Goal: Information Seeking & Learning: Learn about a topic

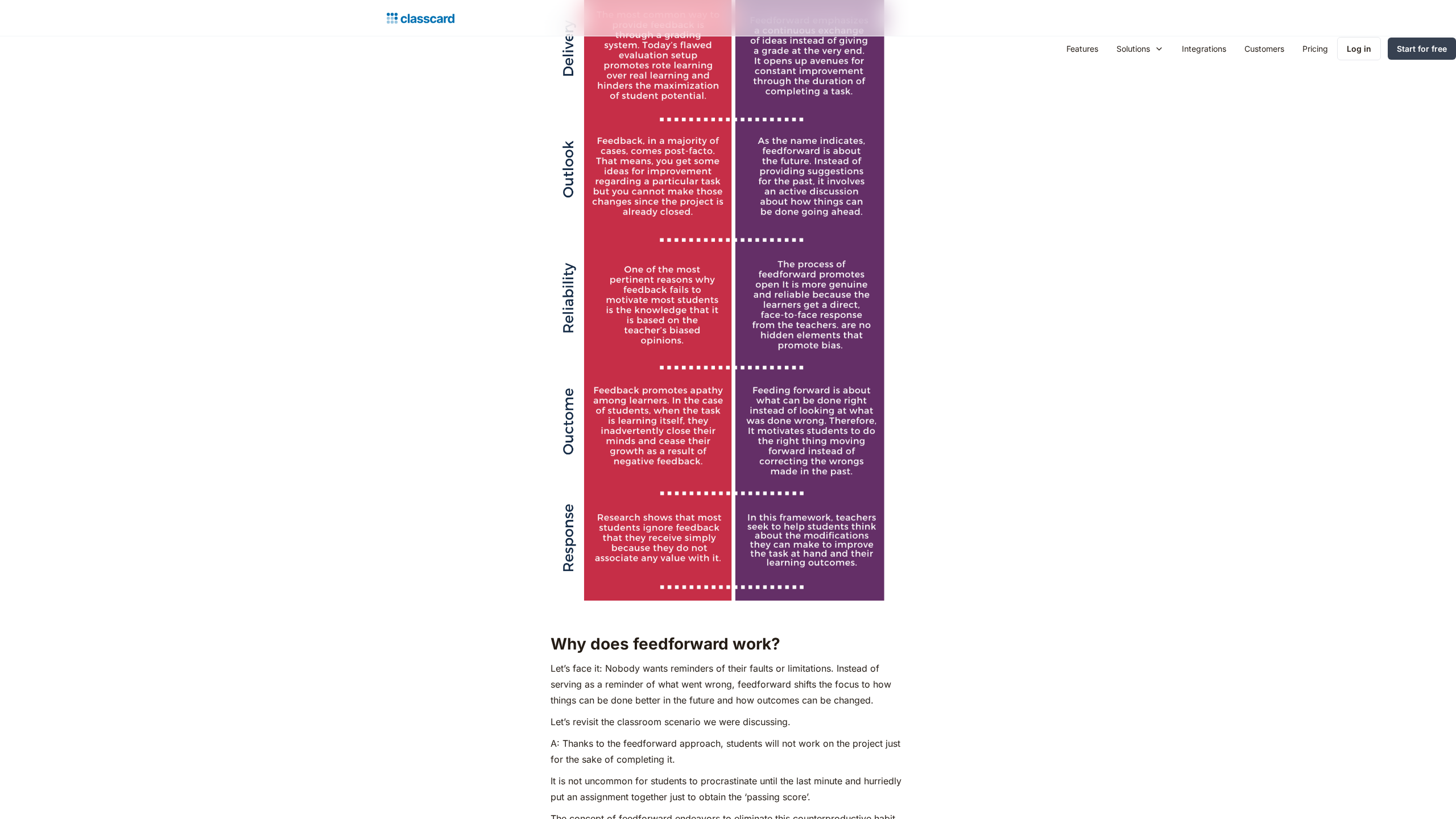
scroll to position [2953, 0]
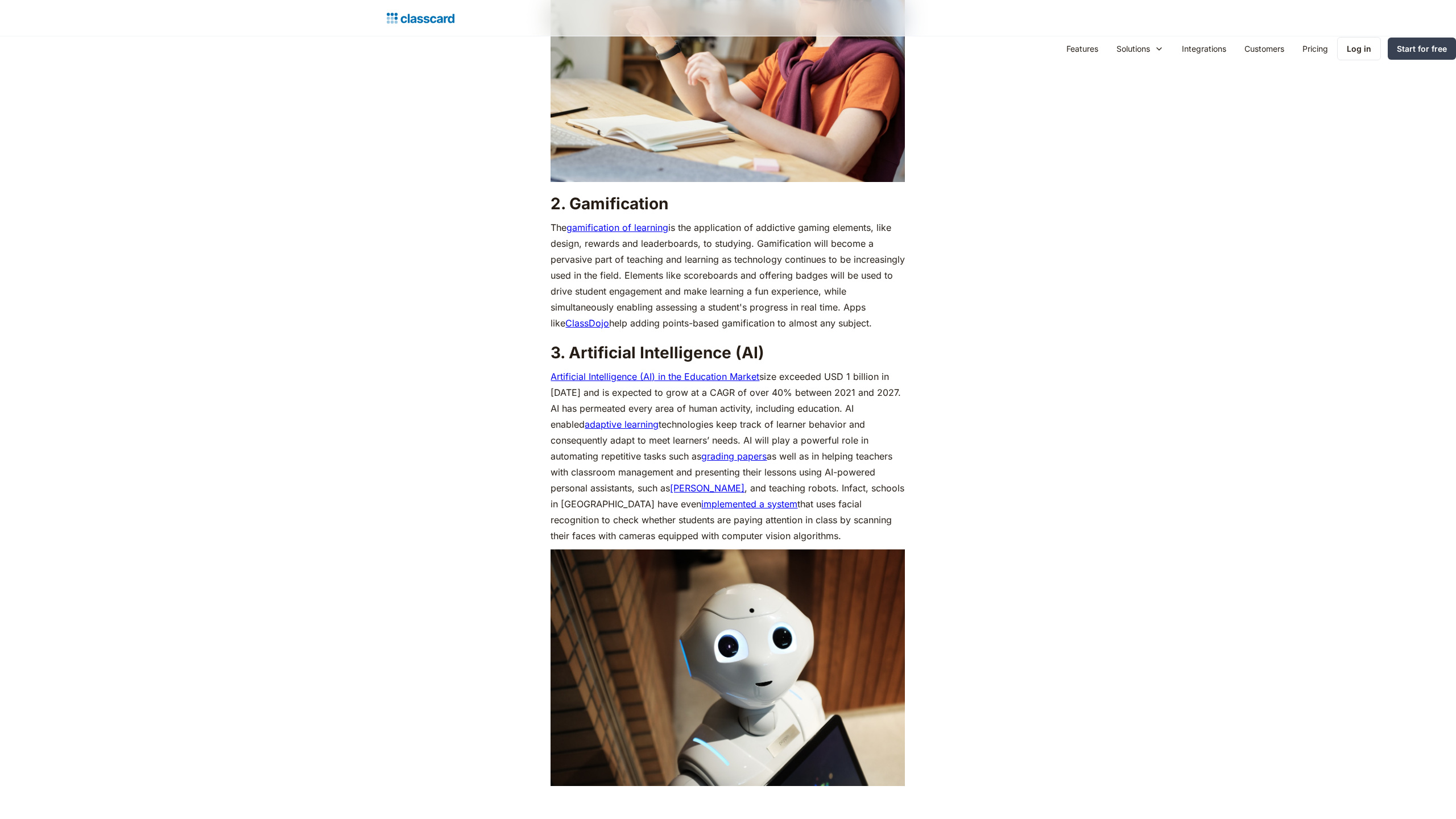
scroll to position [1770, 0]
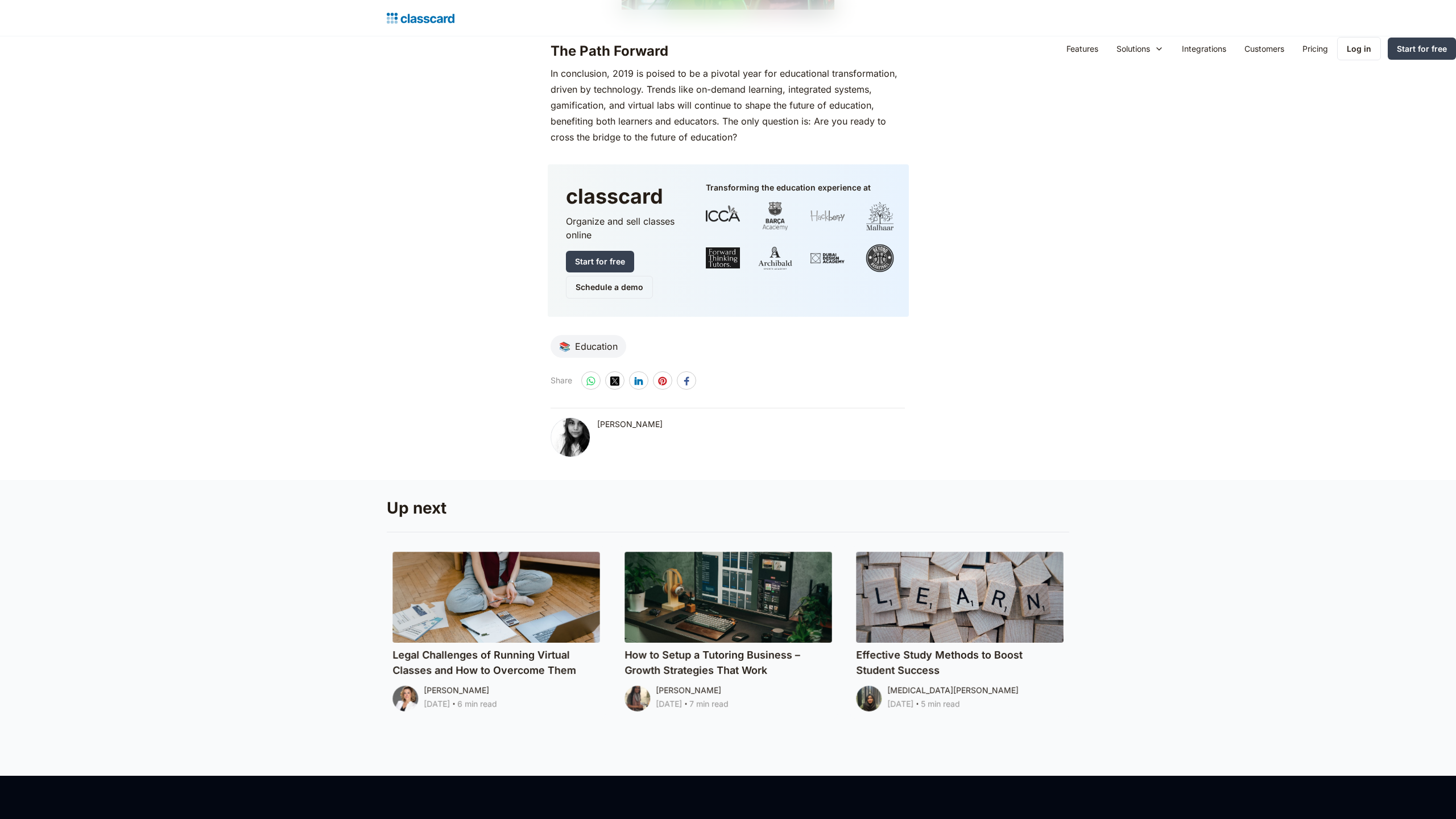
scroll to position [2655, 0]
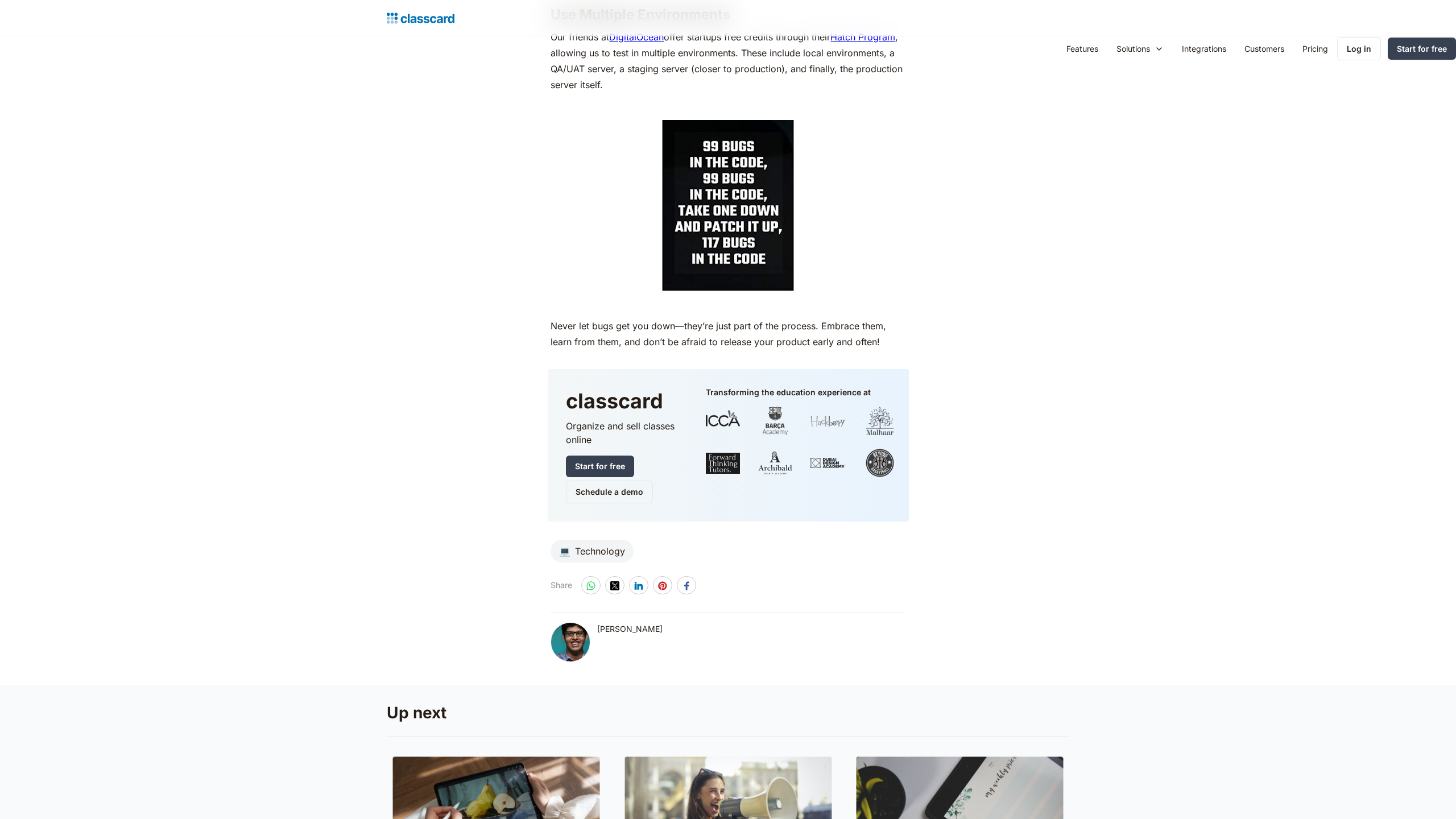
scroll to position [2908, 0]
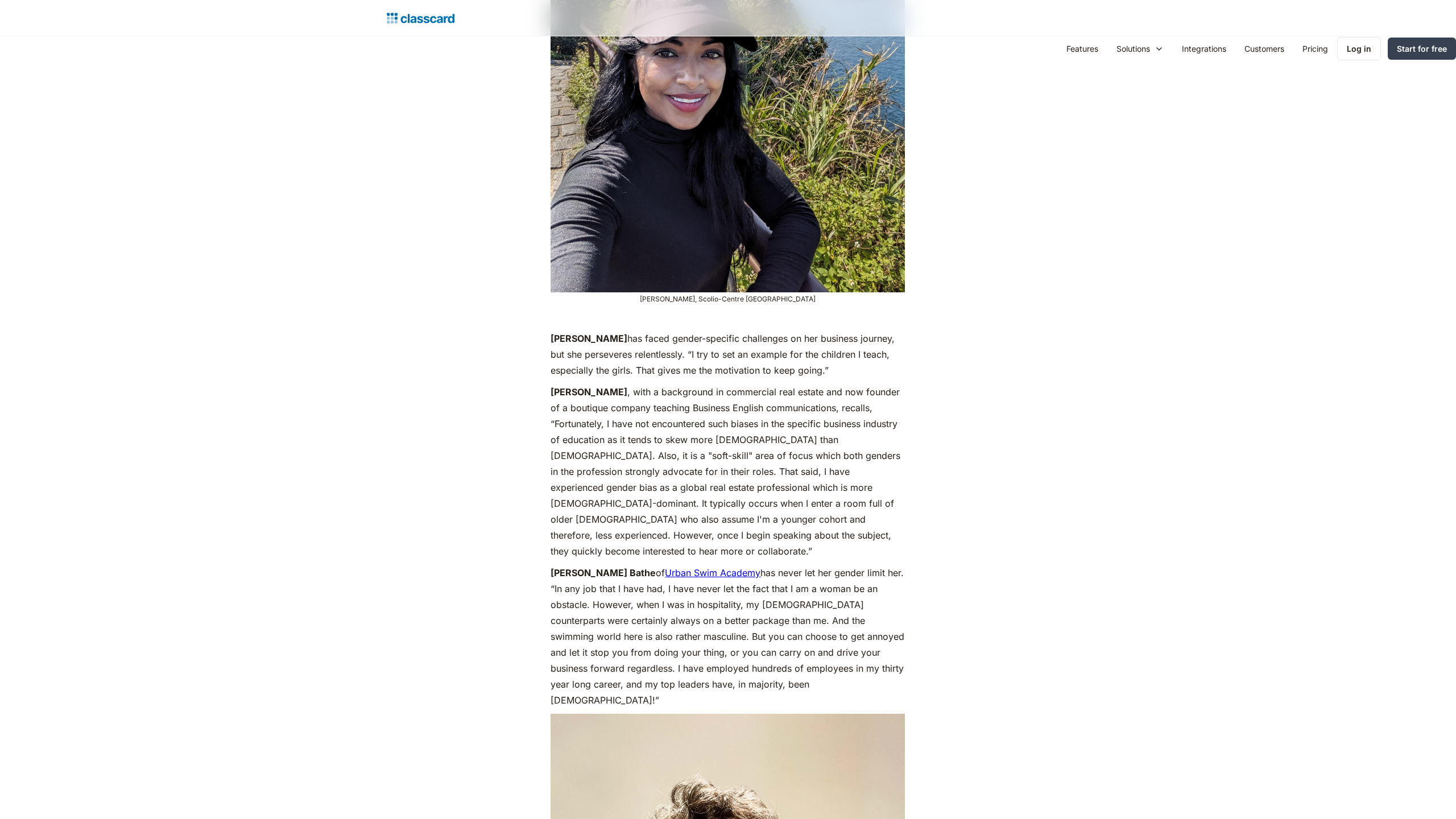
scroll to position [5037, 0]
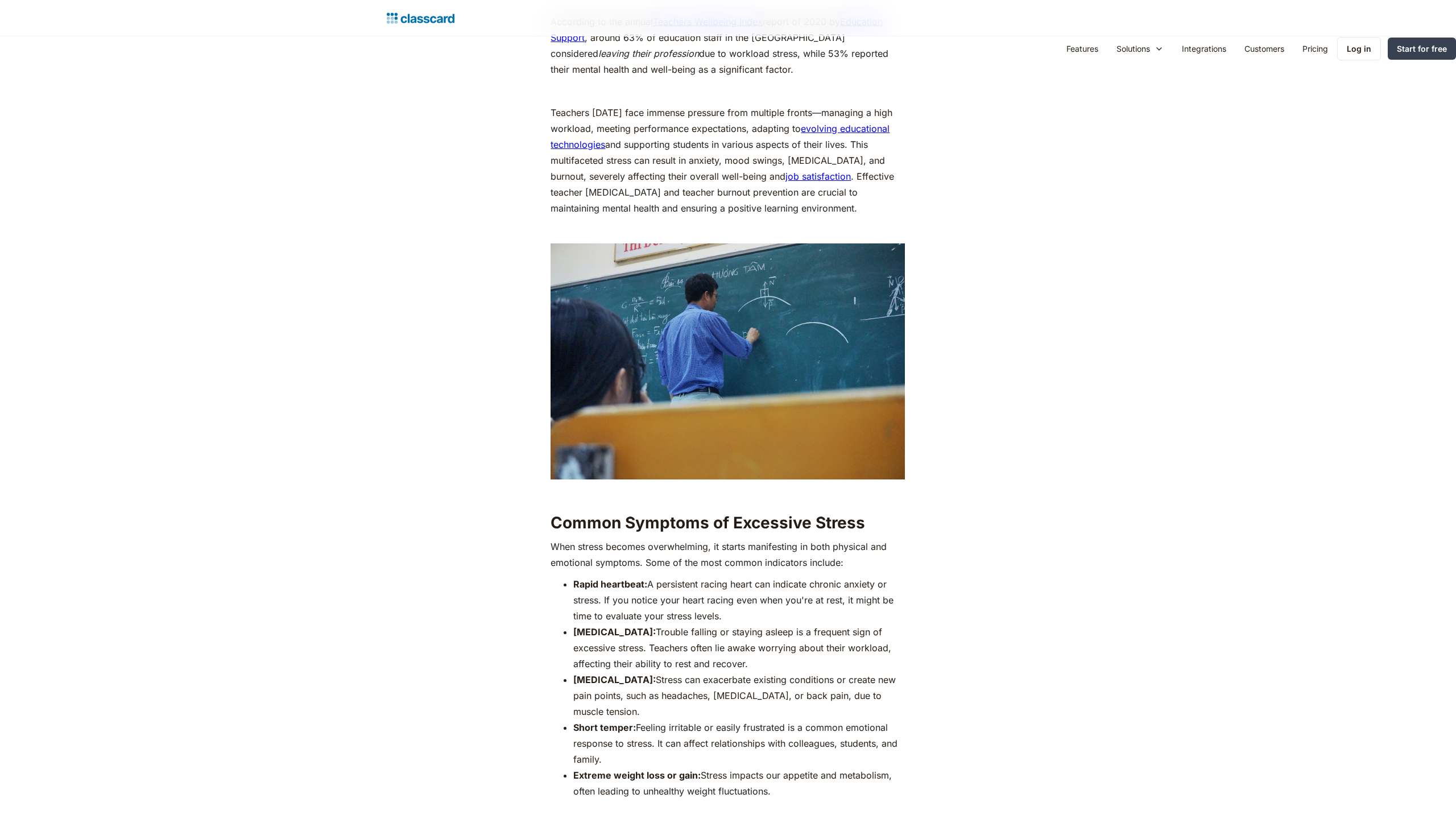
scroll to position [1554, 0]
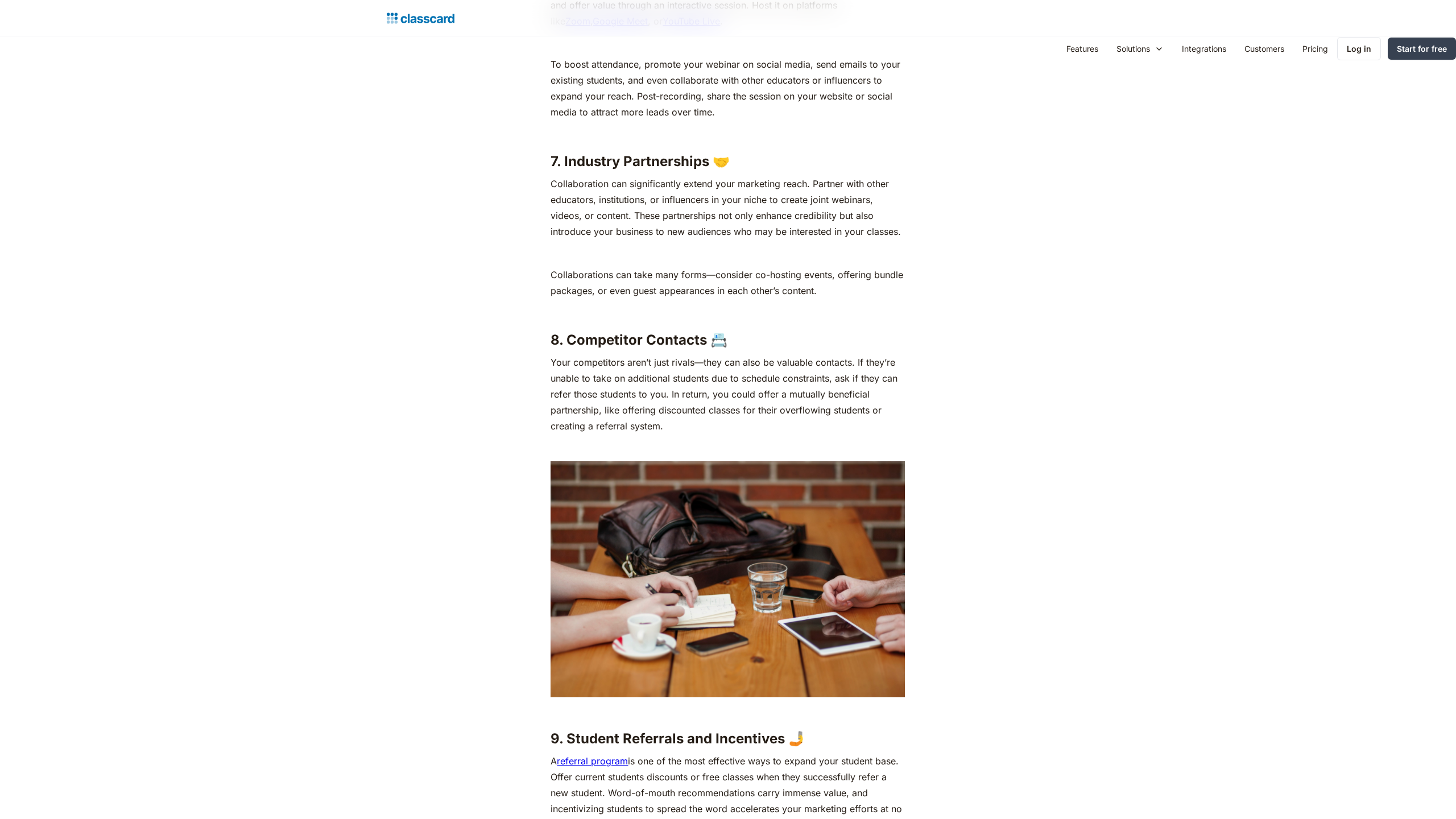
scroll to position [3288, 0]
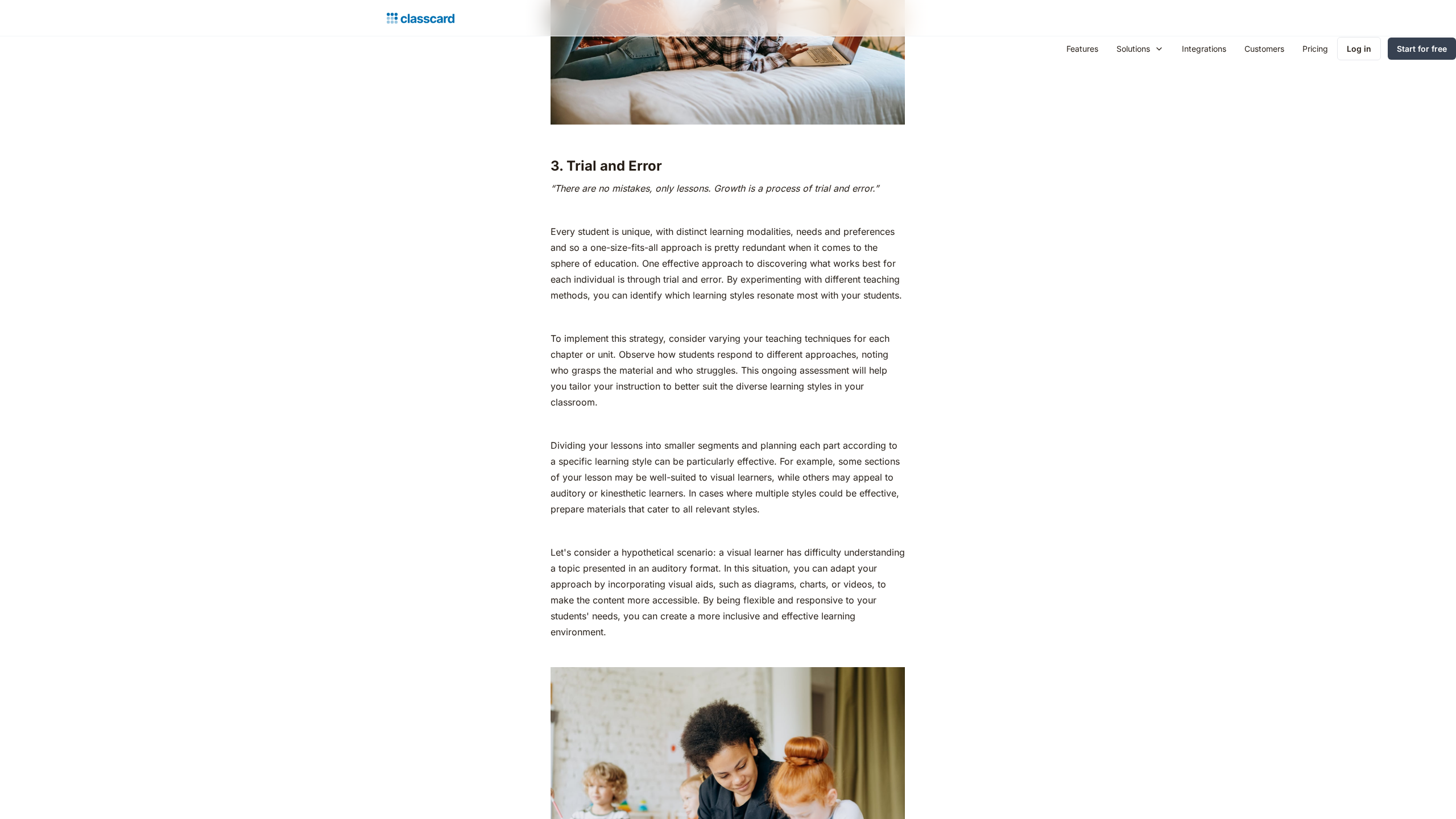
scroll to position [2746, 0]
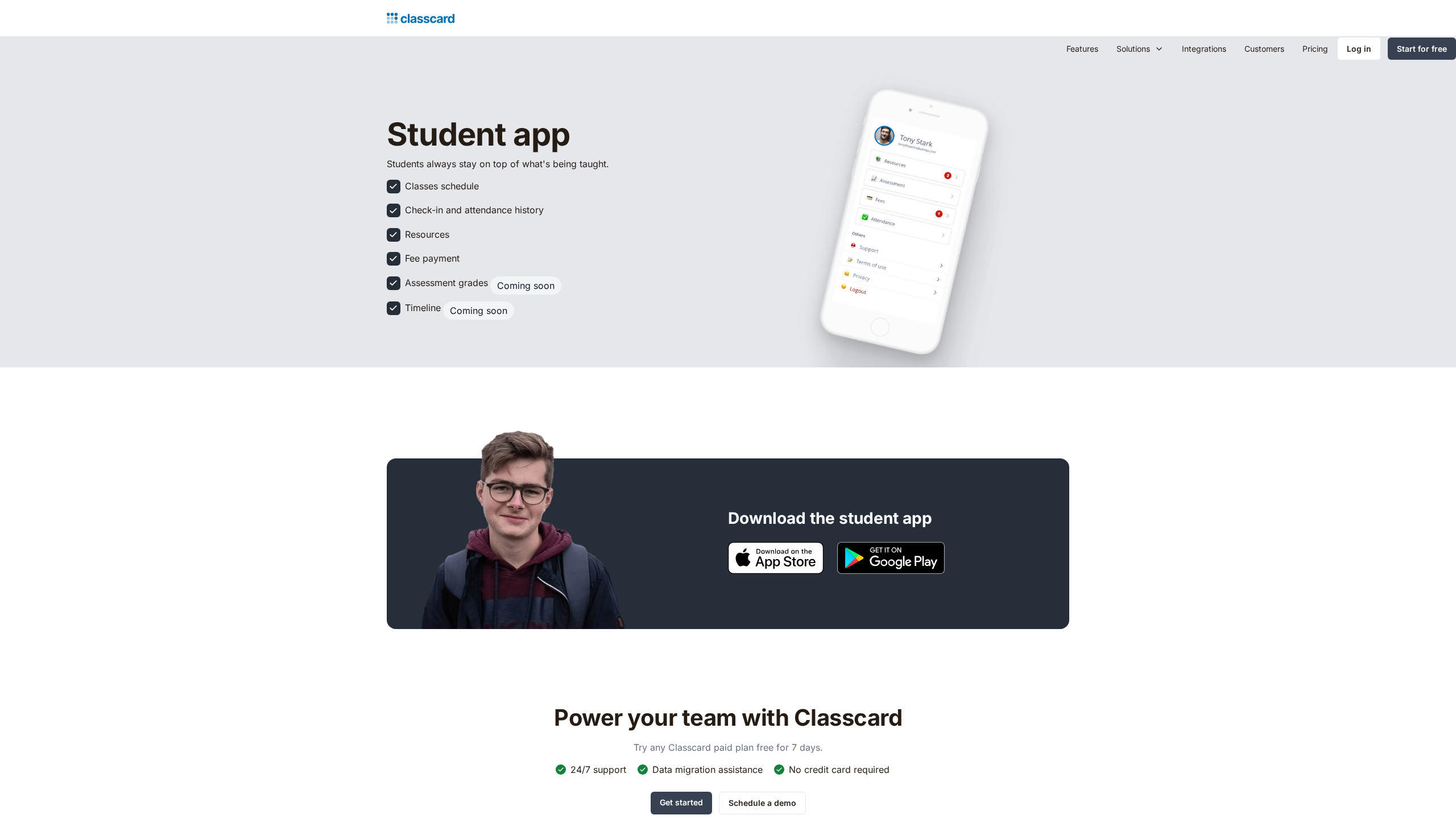
scroll to position [536, 0]
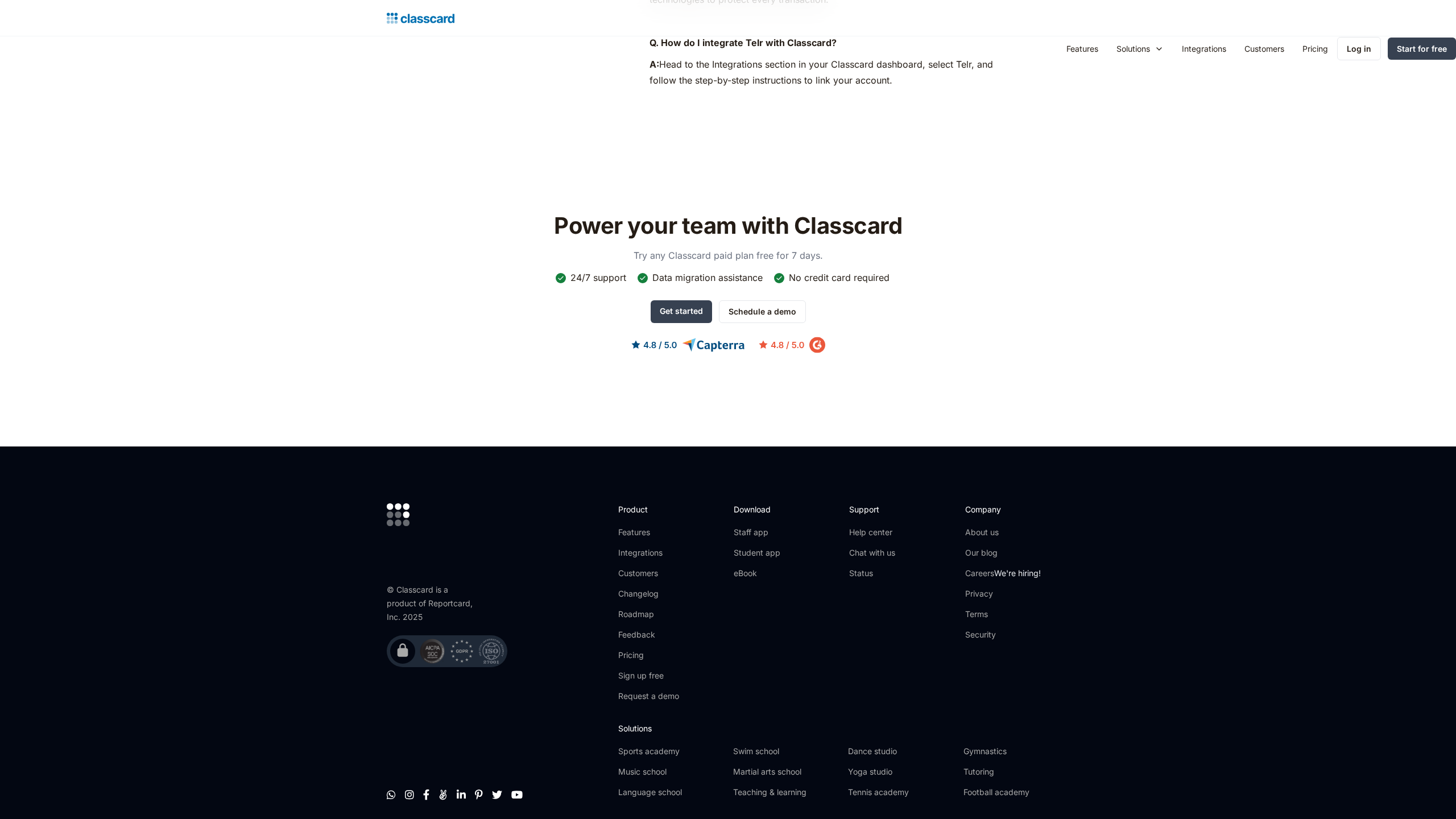
scroll to position [824, 0]
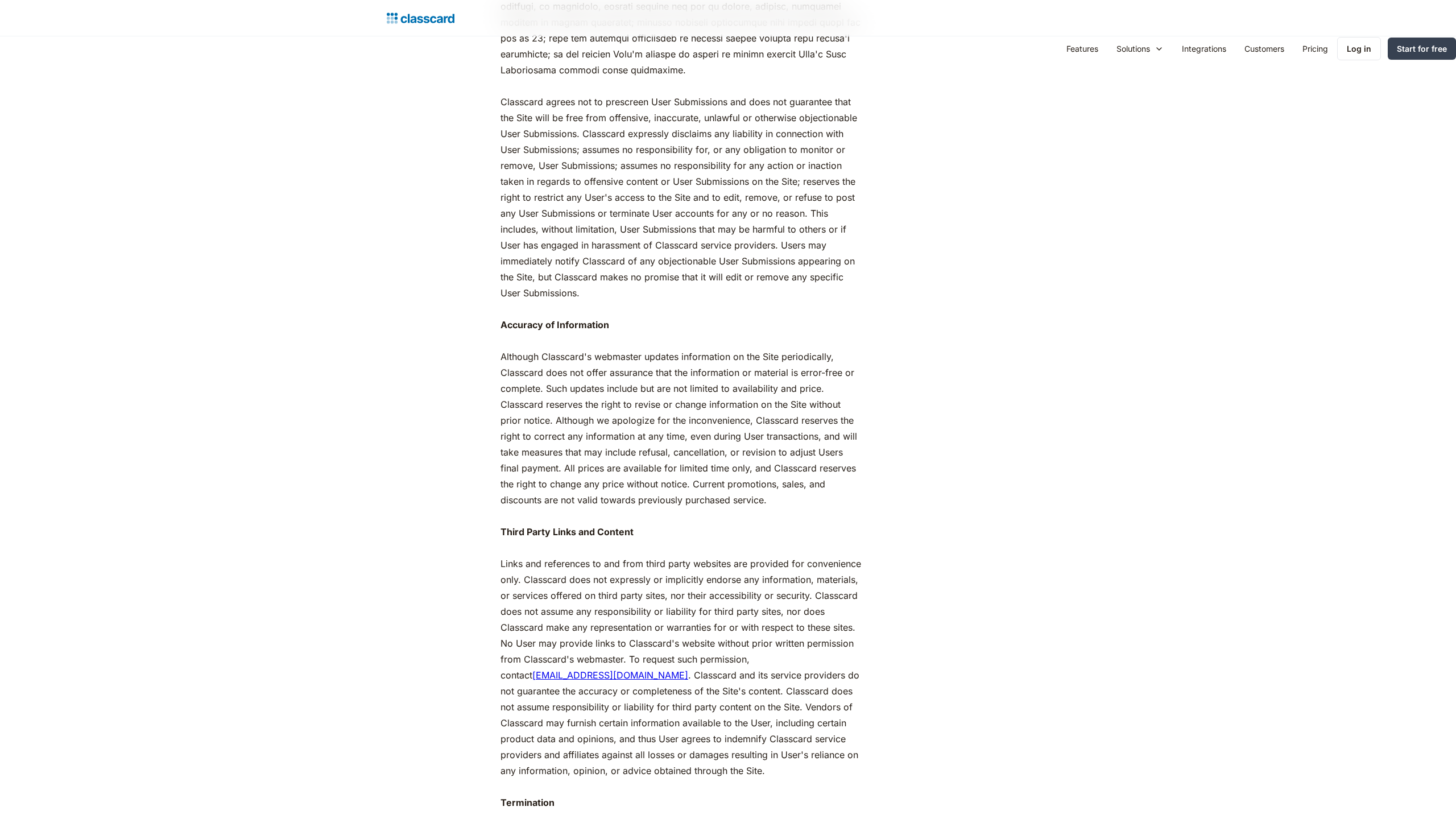
scroll to position [3071, 0]
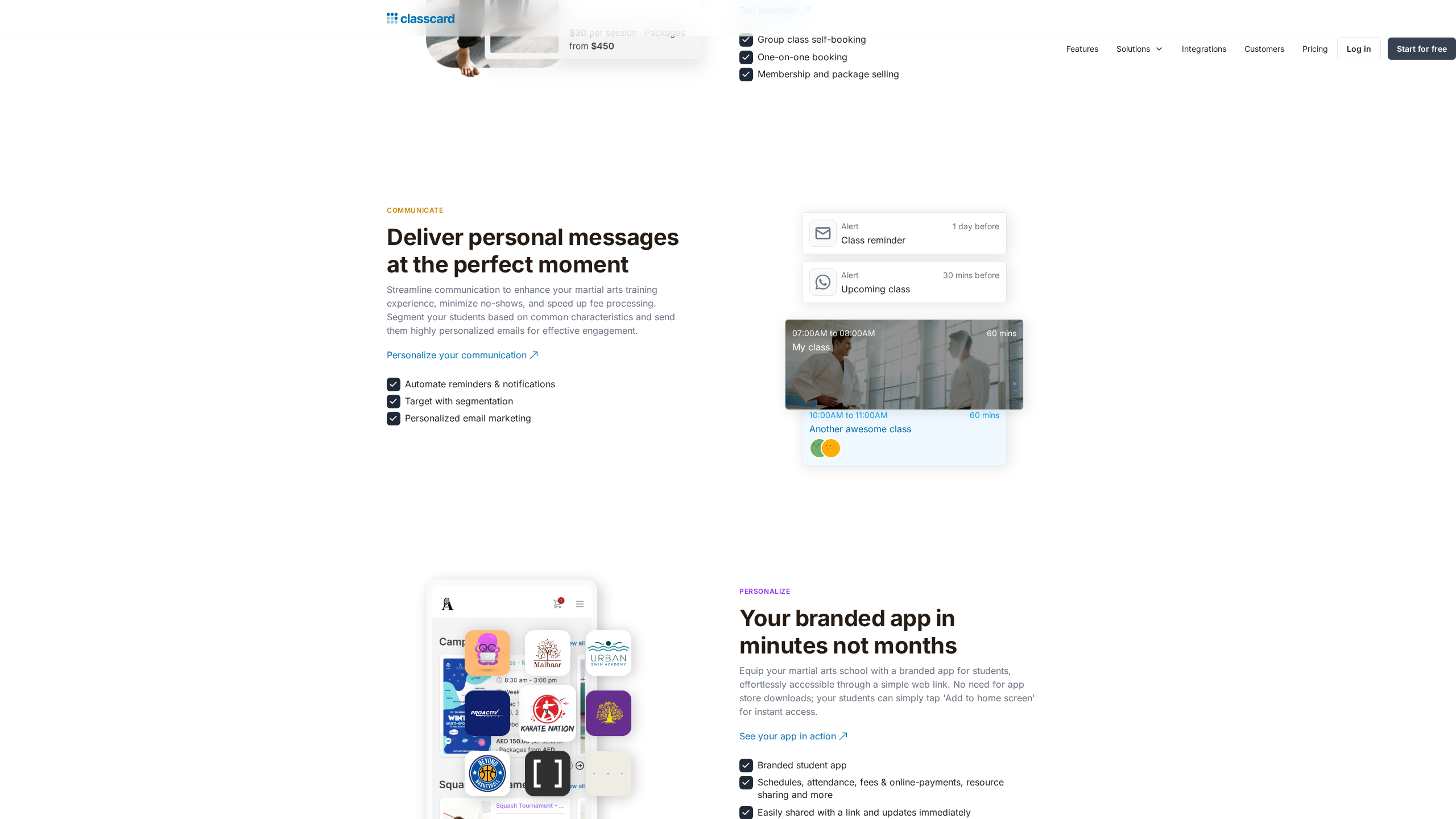
scroll to position [2312, 0]
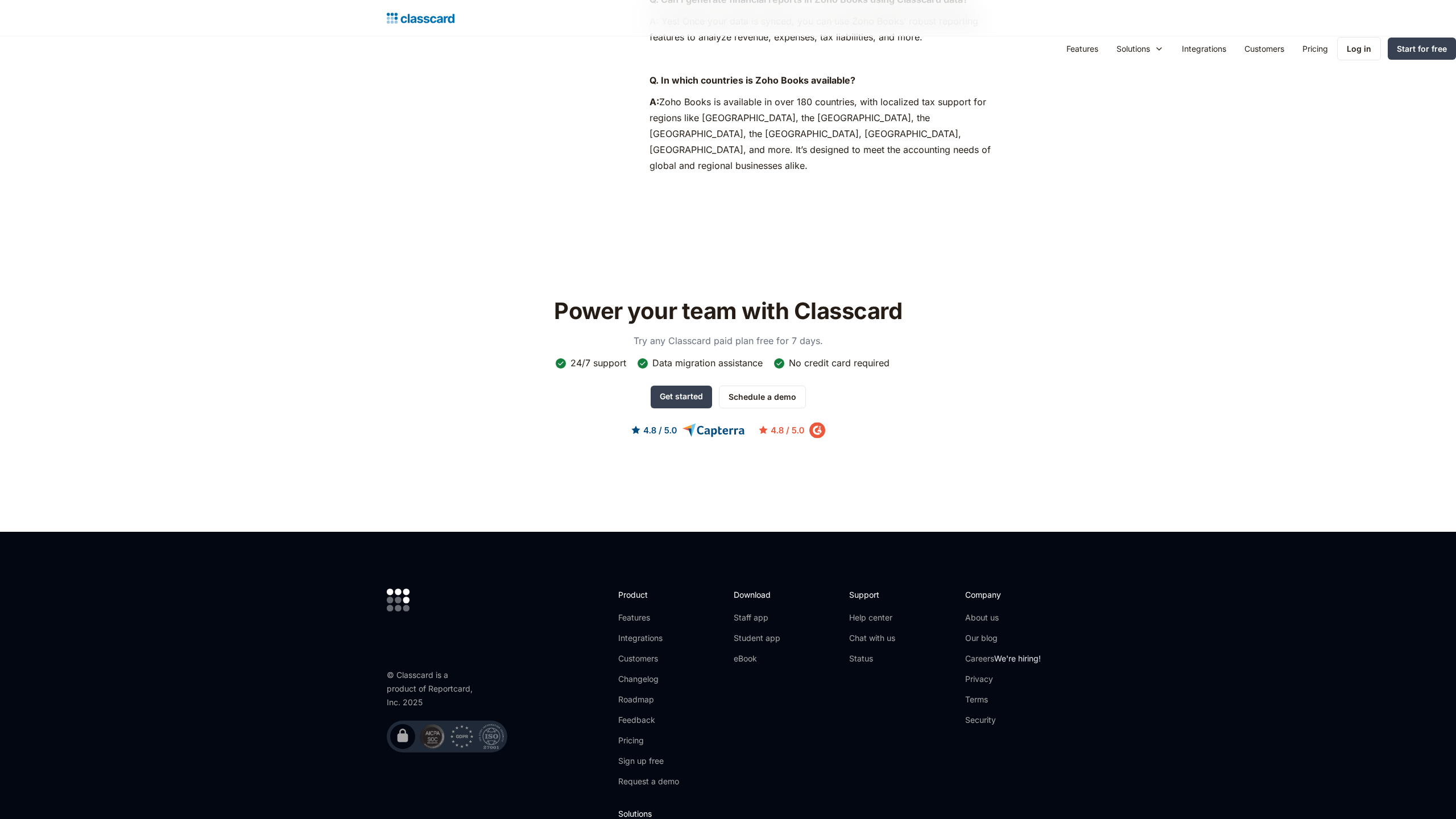
scroll to position [906, 0]
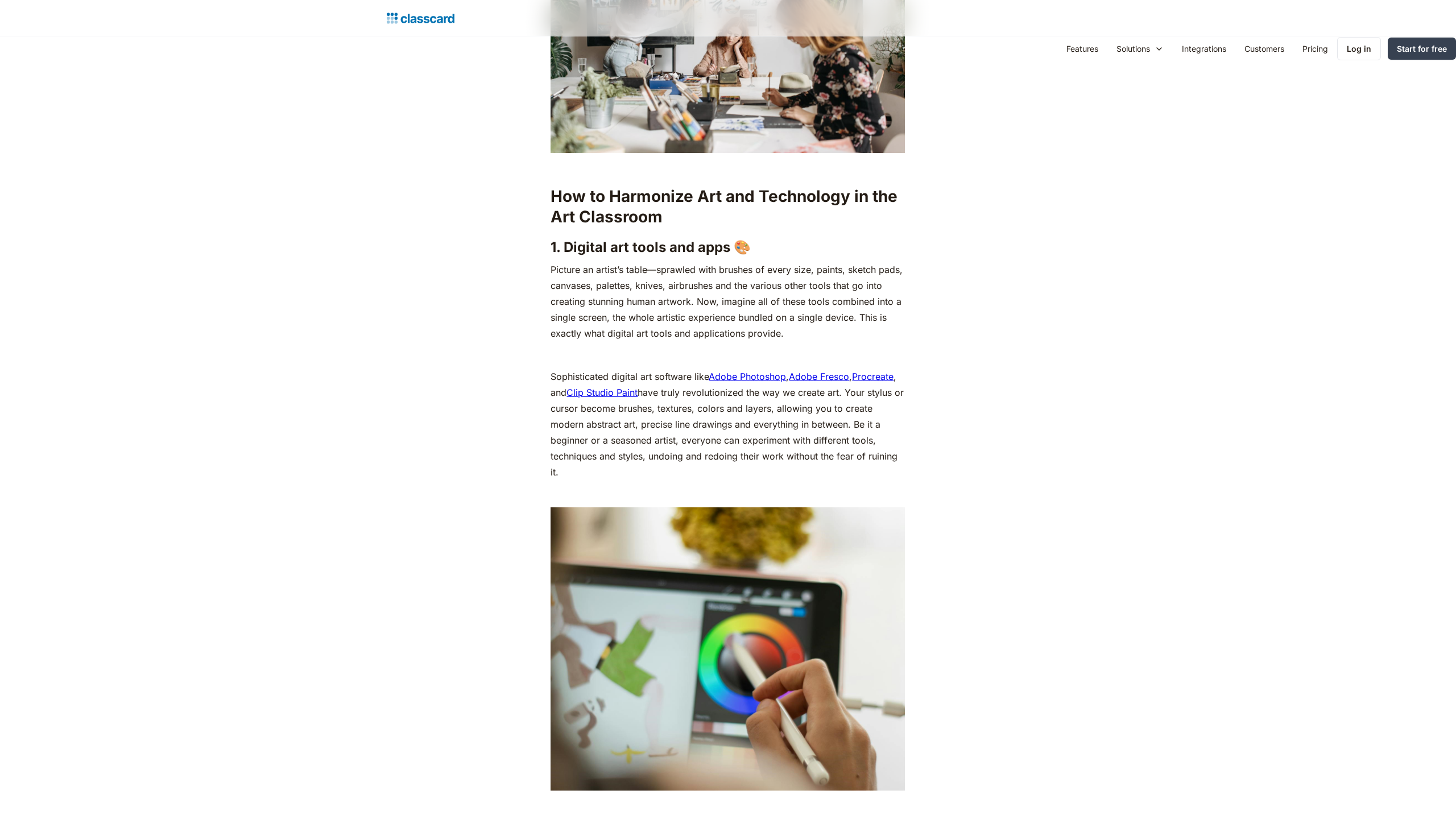
scroll to position [3288, 0]
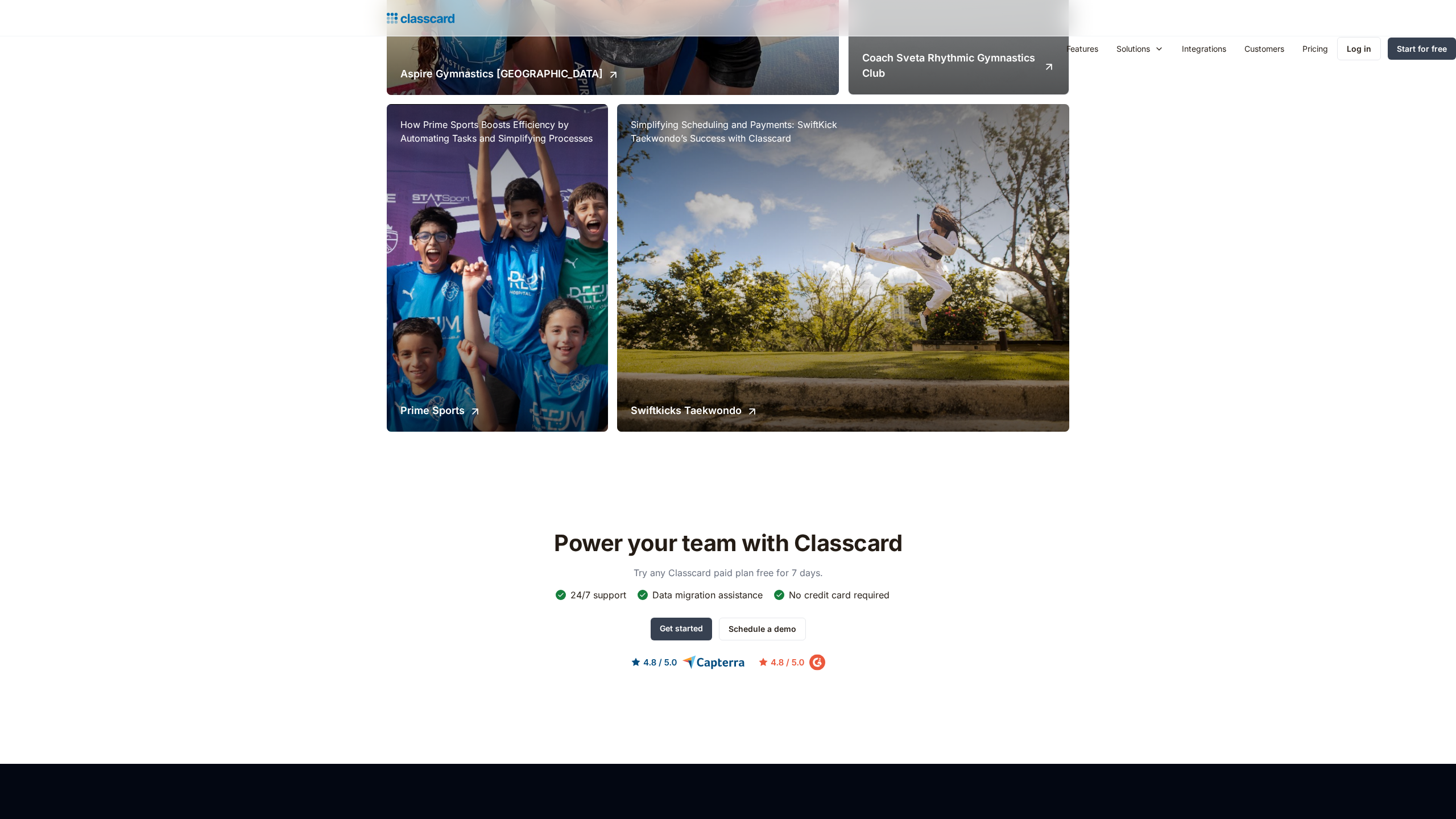
scroll to position [1916, 0]
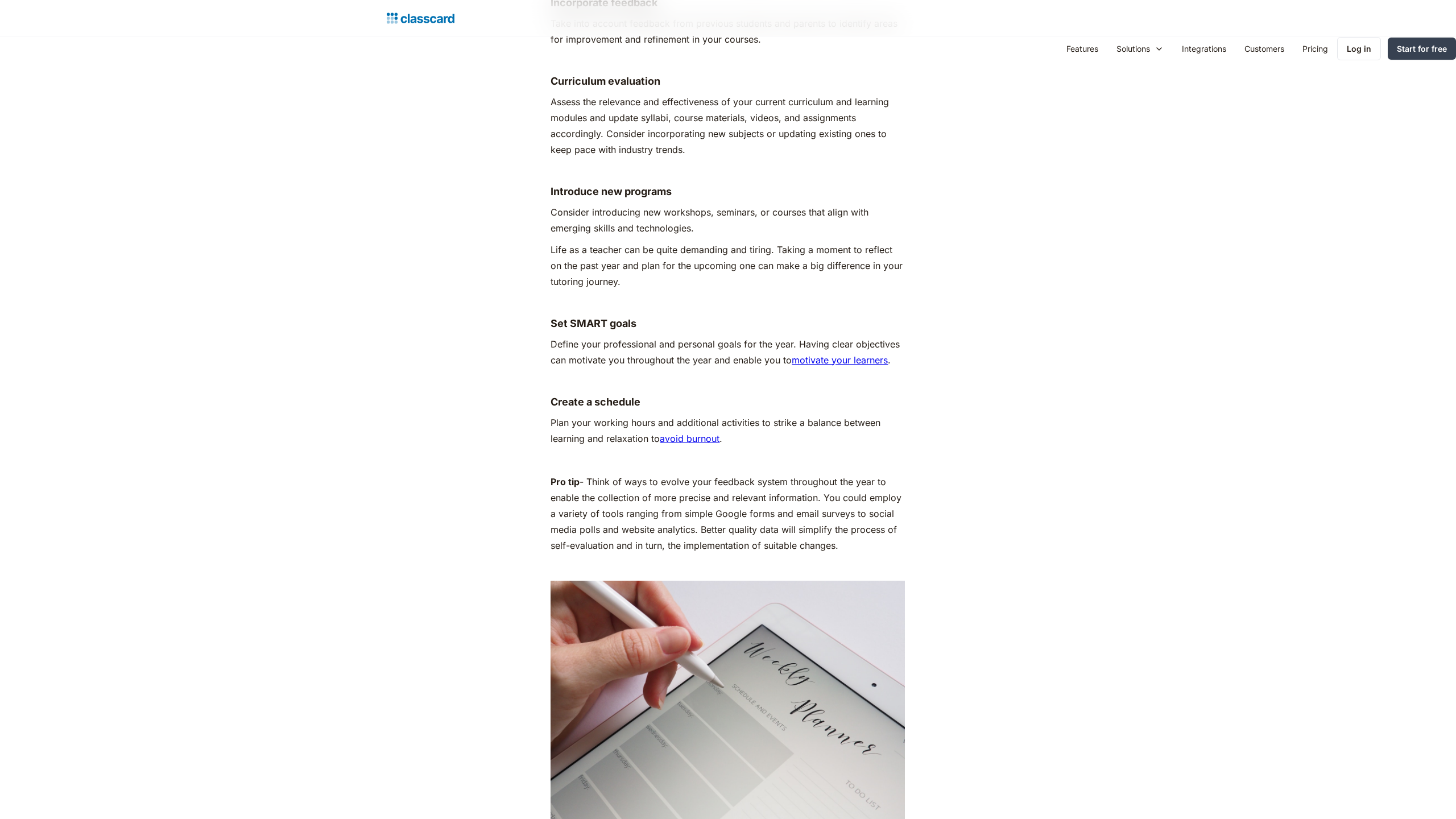
scroll to position [3318, 0]
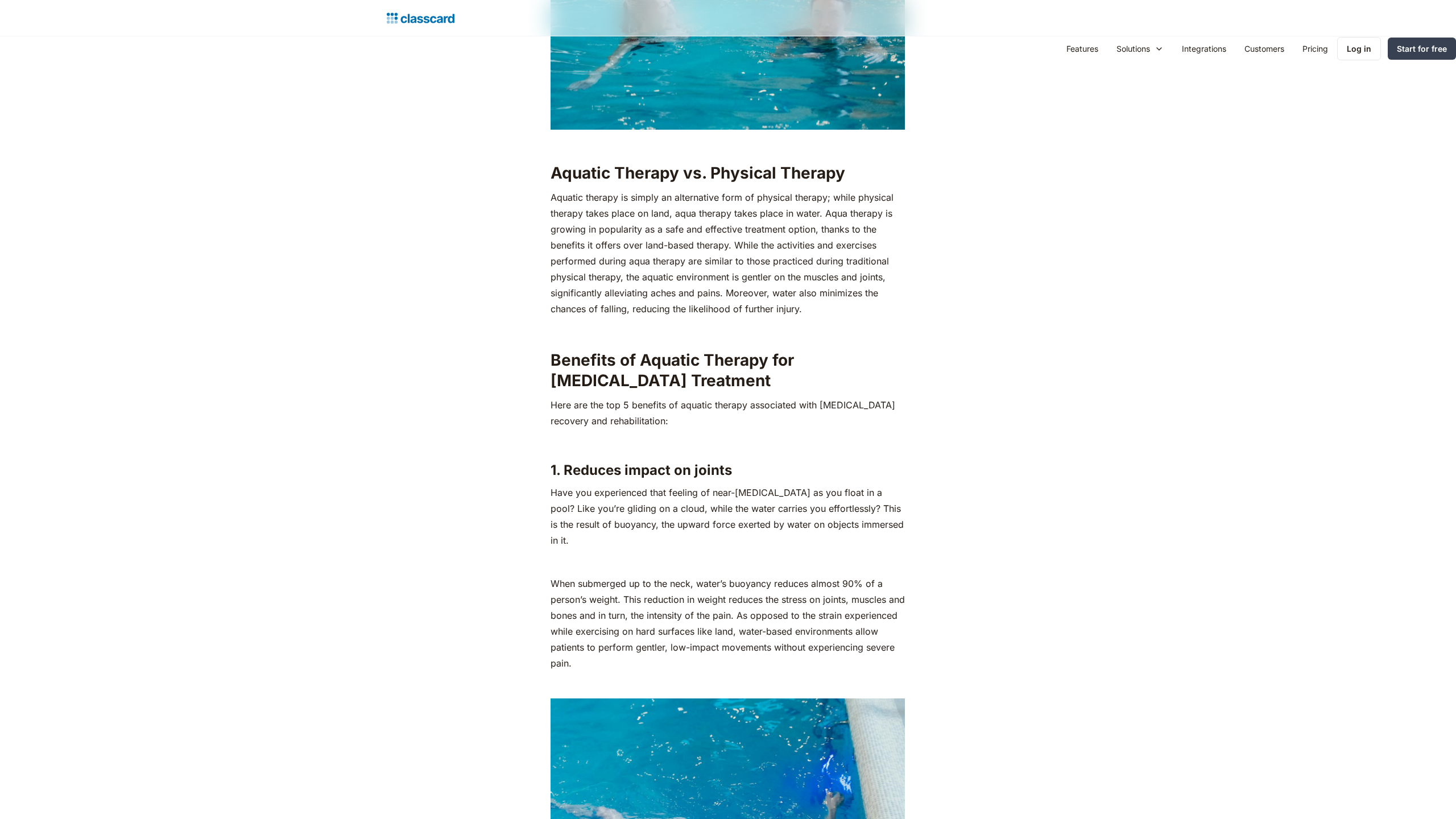
scroll to position [2312, 0]
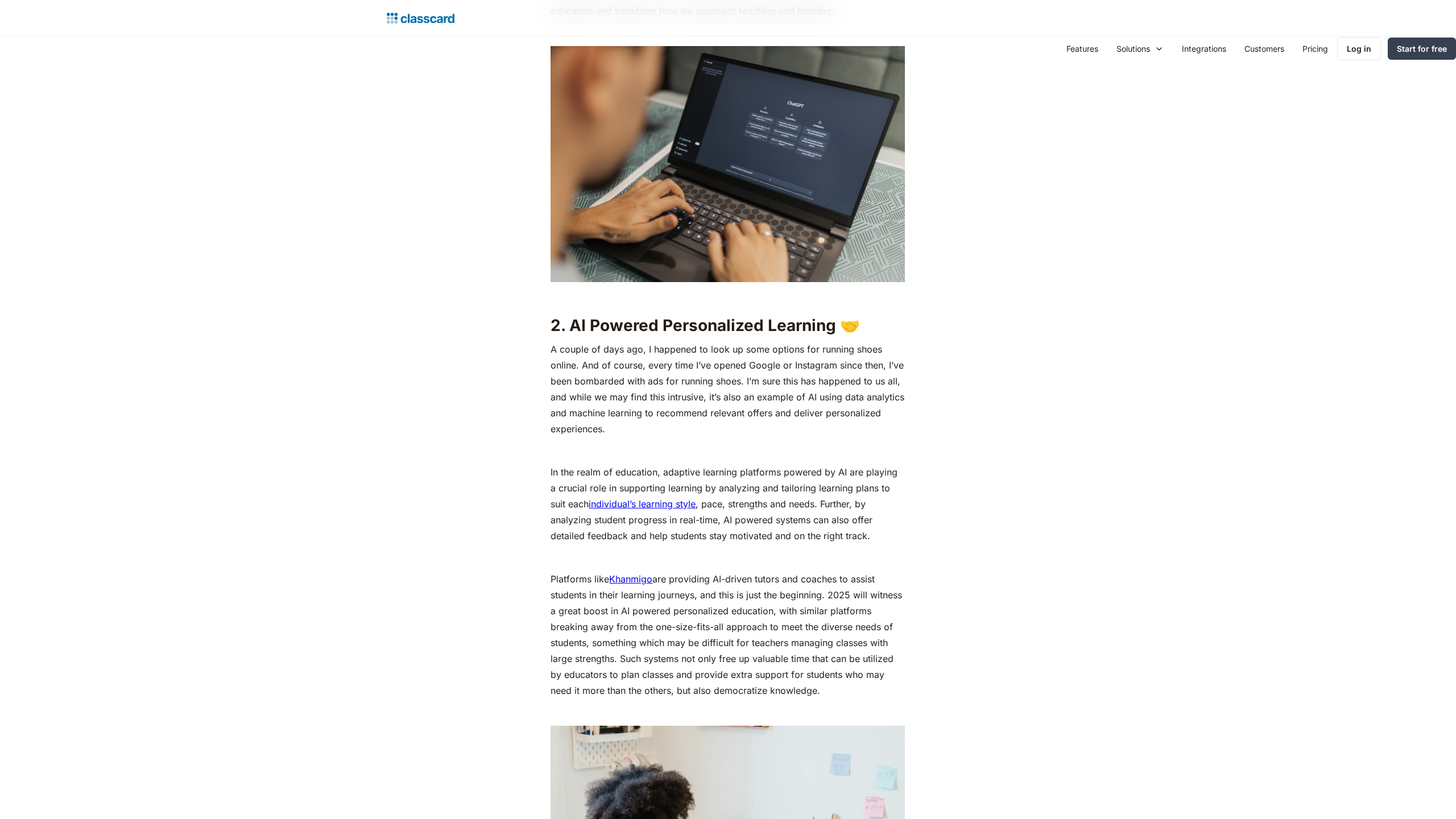
scroll to position [2312, 0]
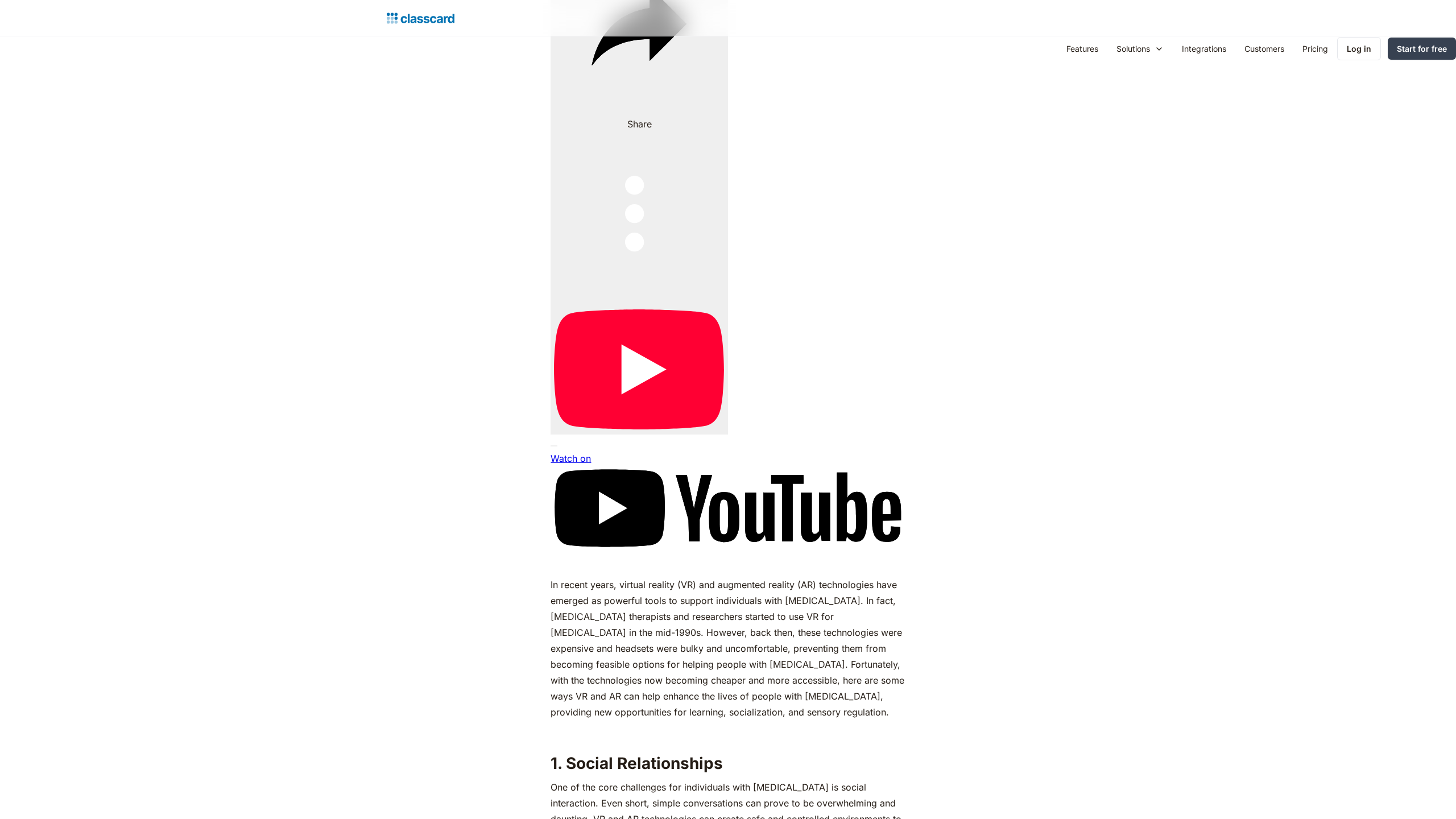
scroll to position [2217, 0]
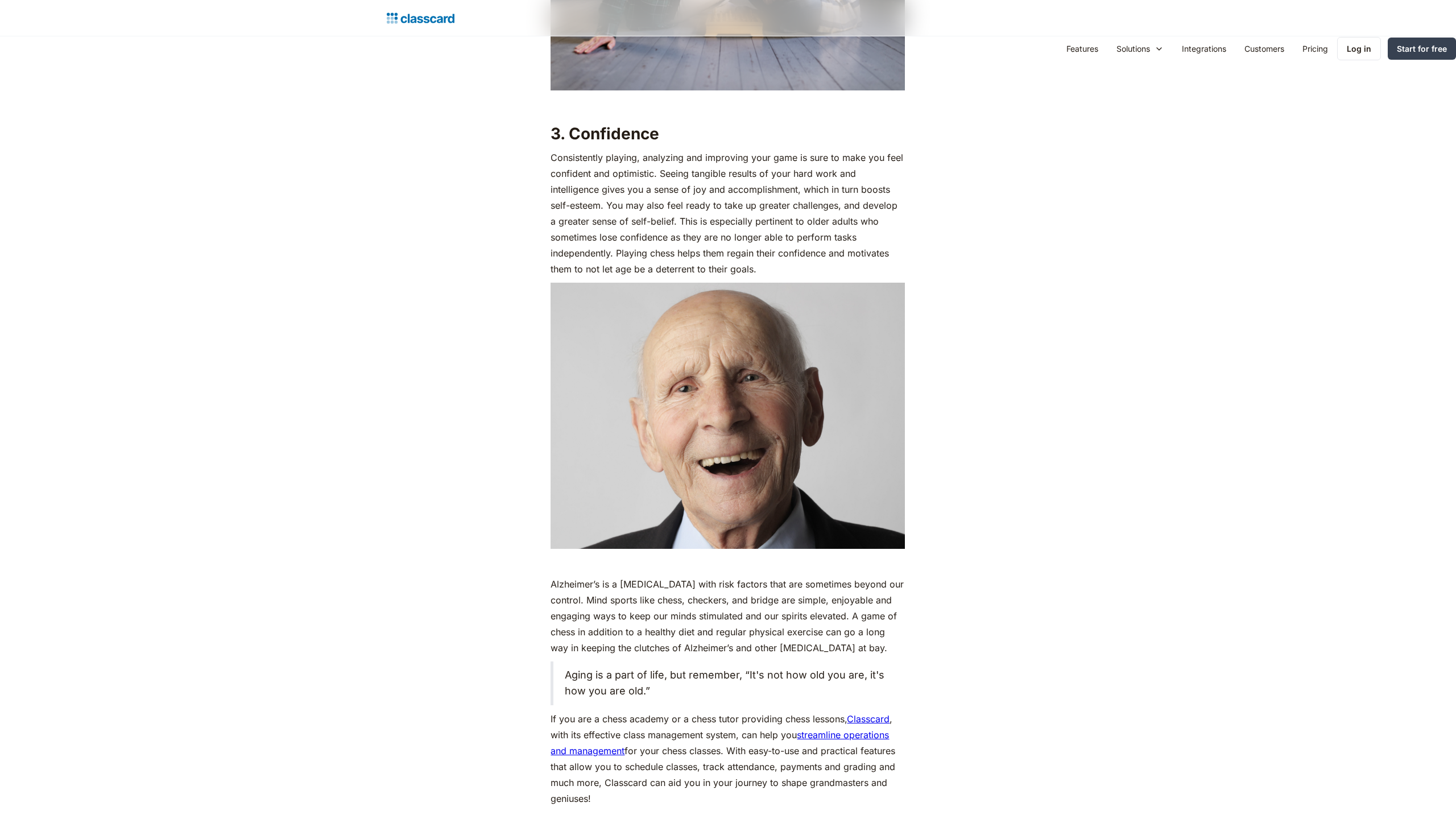
scroll to position [4167, 0]
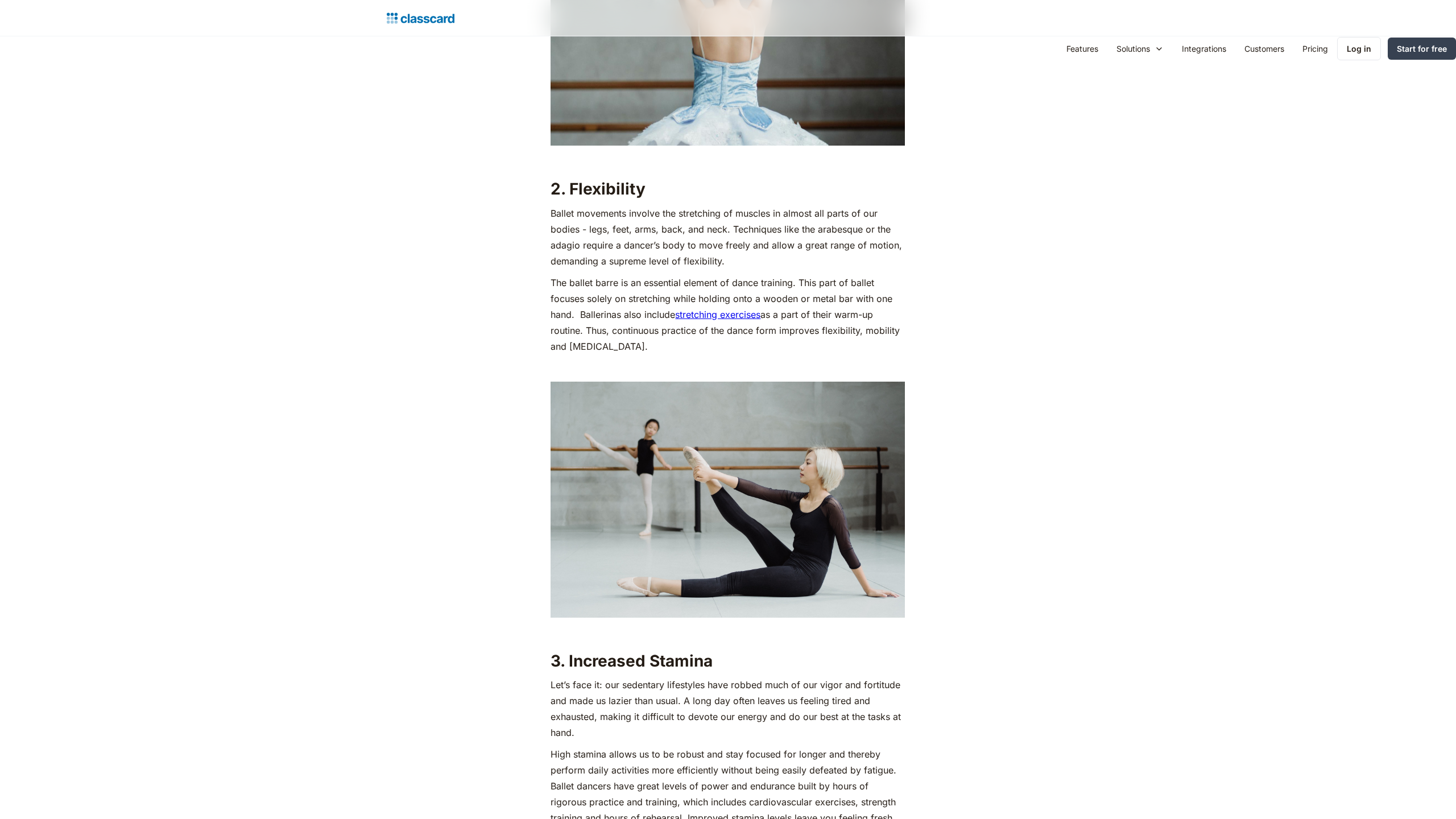
scroll to position [2559, 0]
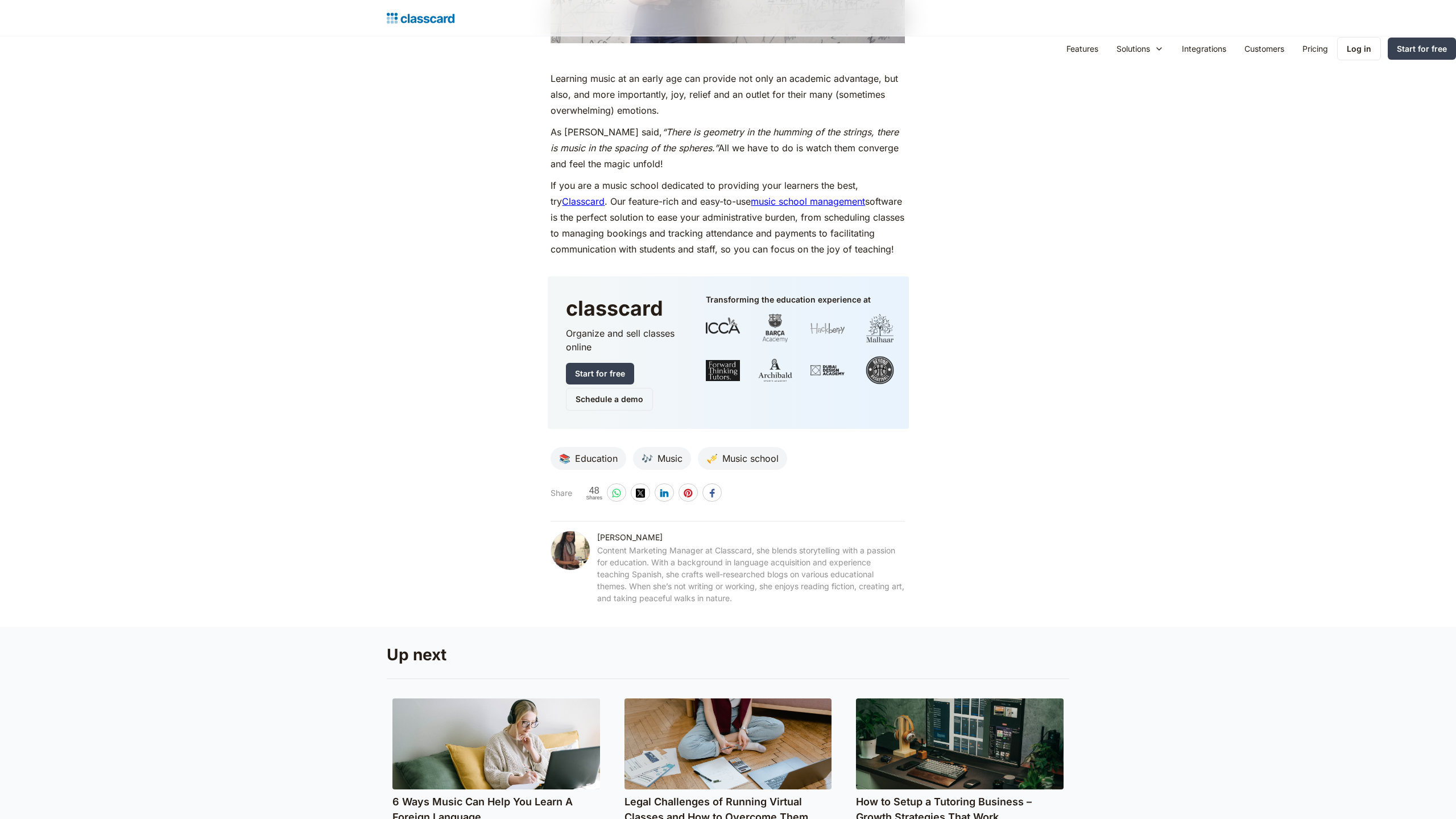
scroll to position [3639, 0]
